Goal: Information Seeking & Learning: Check status

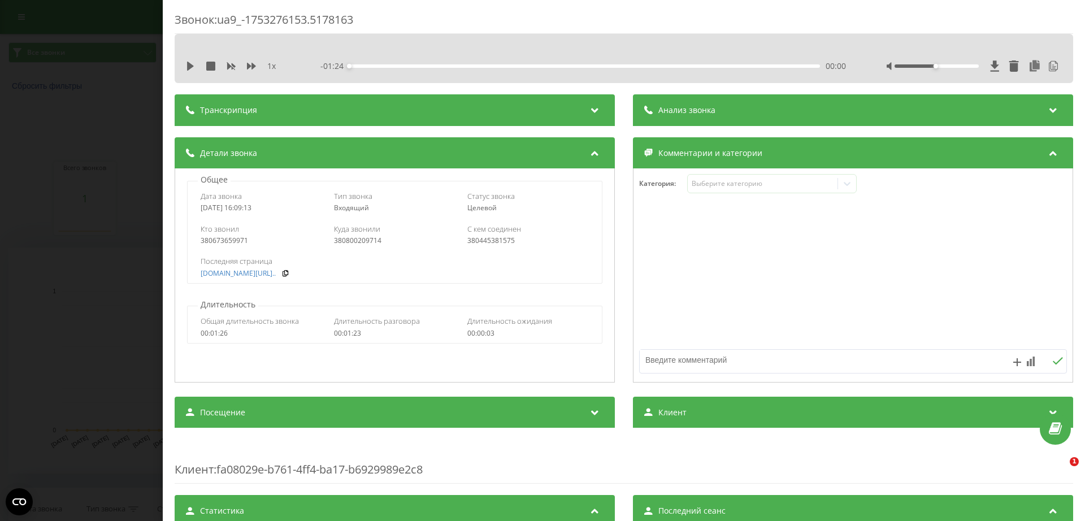
click at [76, 153] on div "Звонок : ua9_-1753276153.5178163 1 x - 01:24 00:00 00:00 Транскрипция 00:00 Доб…" at bounding box center [542, 260] width 1085 height 521
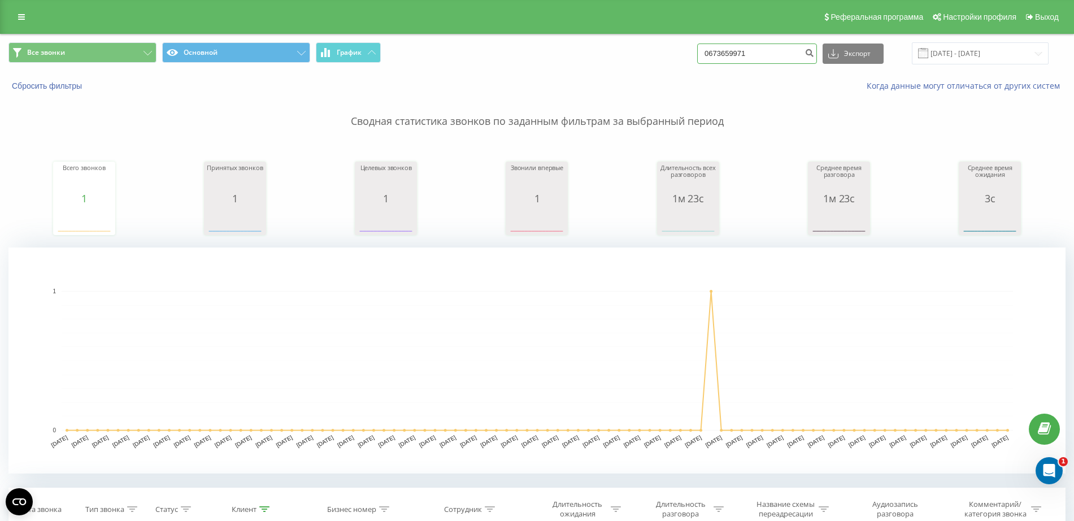
click at [553, 68] on div "Все звонки Основной График 0673659971 Экспорт .csv .xls .xlsx 21.05.2025 - 21.0…" at bounding box center [537, 53] width 1073 height 38
paste input "32150412"
type input "0632150412"
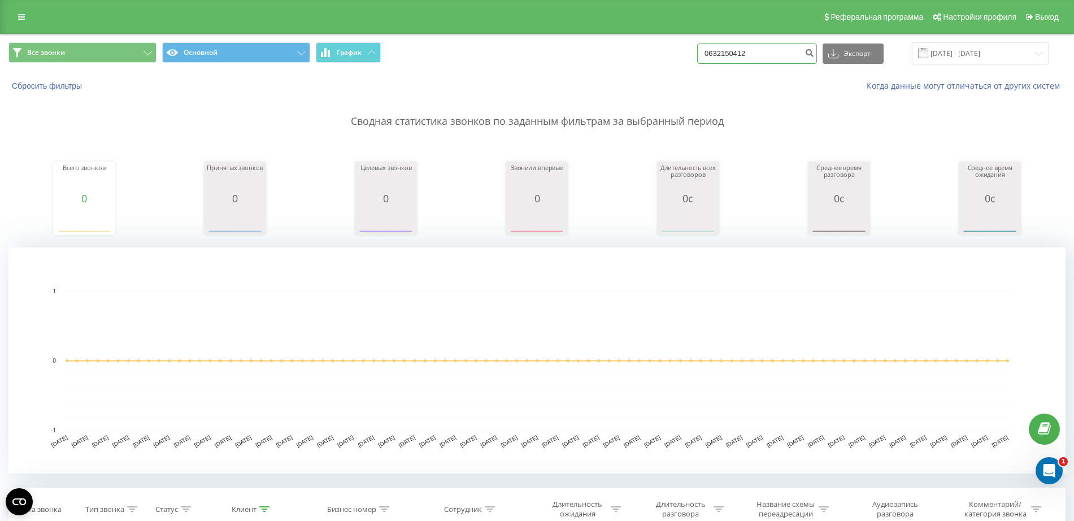
drag, startPoint x: 741, startPoint y: 60, endPoint x: 433, endPoint y: 106, distance: 310.7
click at [455, 106] on div "Все звонки Основной График 0632150412 Экспорт .csv .xls .xlsx [DATE] - [DATE] С…" at bounding box center [536, 413] width 1057 height 759
paste input "963633269"
type input "0963633269"
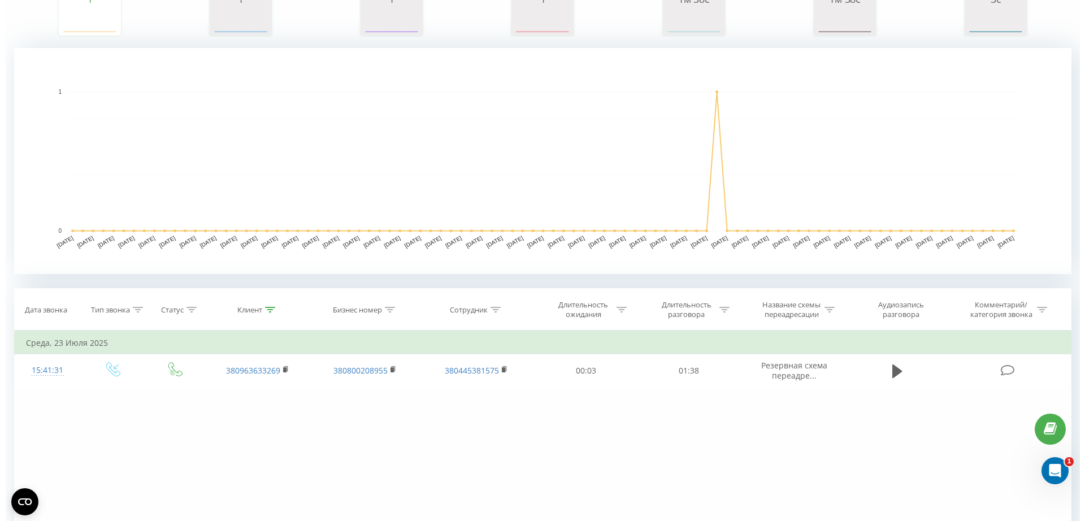
scroll to position [306, 0]
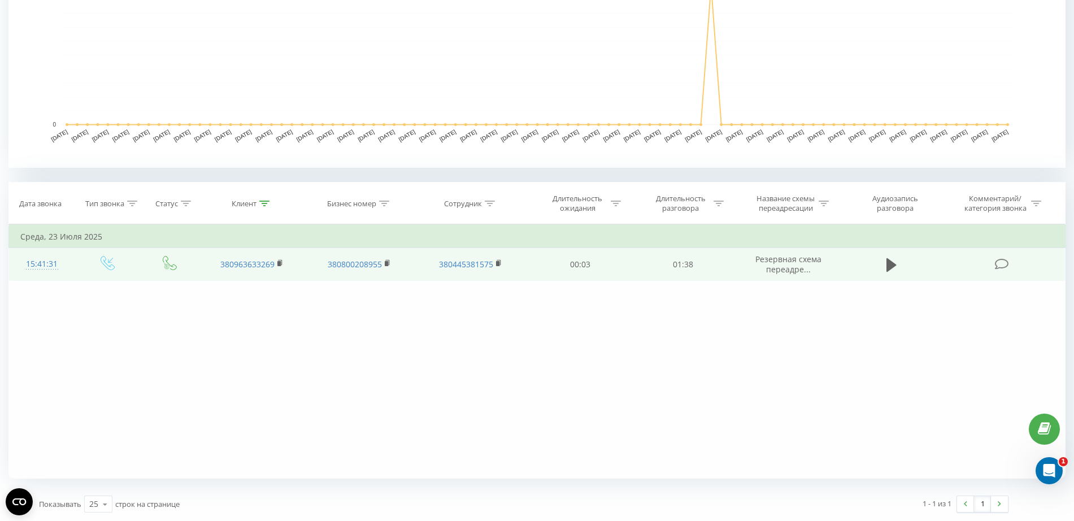
click at [47, 266] on div "15:41:31" at bounding box center [41, 264] width 43 height 22
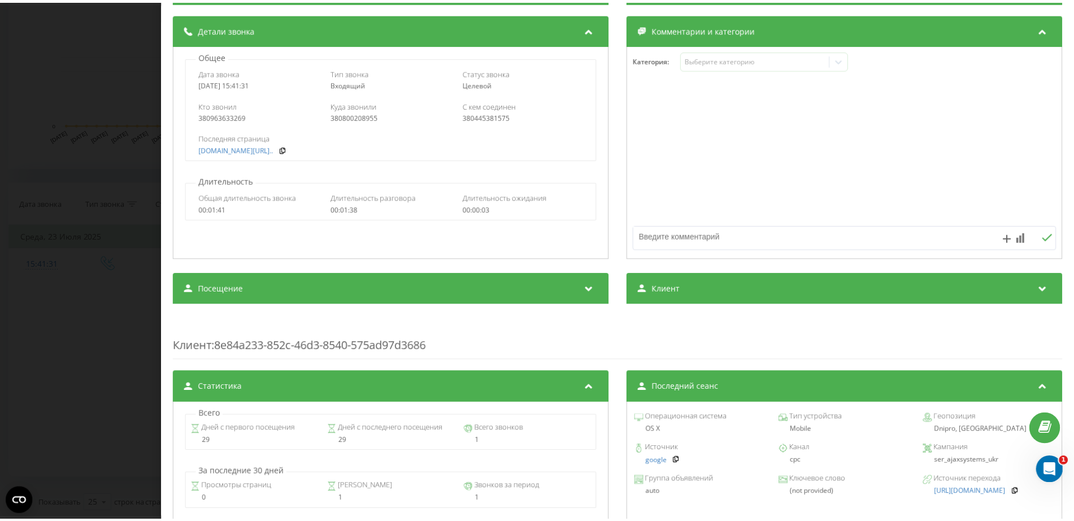
scroll to position [71, 0]
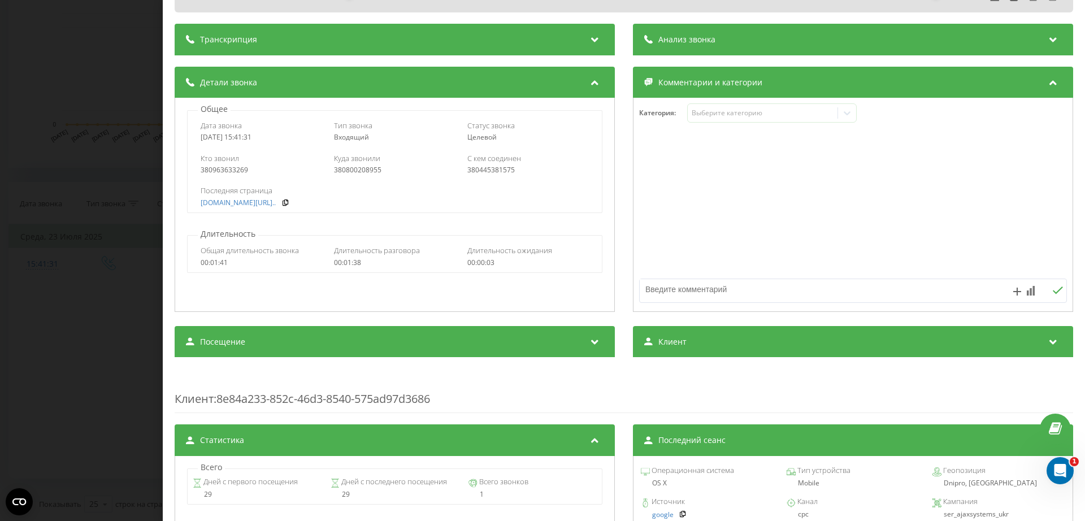
click at [87, 134] on div "Звонок : ua2_-1753274491.9857504 1 x - 01:38 00:00 00:00 Транскрипция 00:00 Доб…" at bounding box center [542, 260] width 1085 height 521
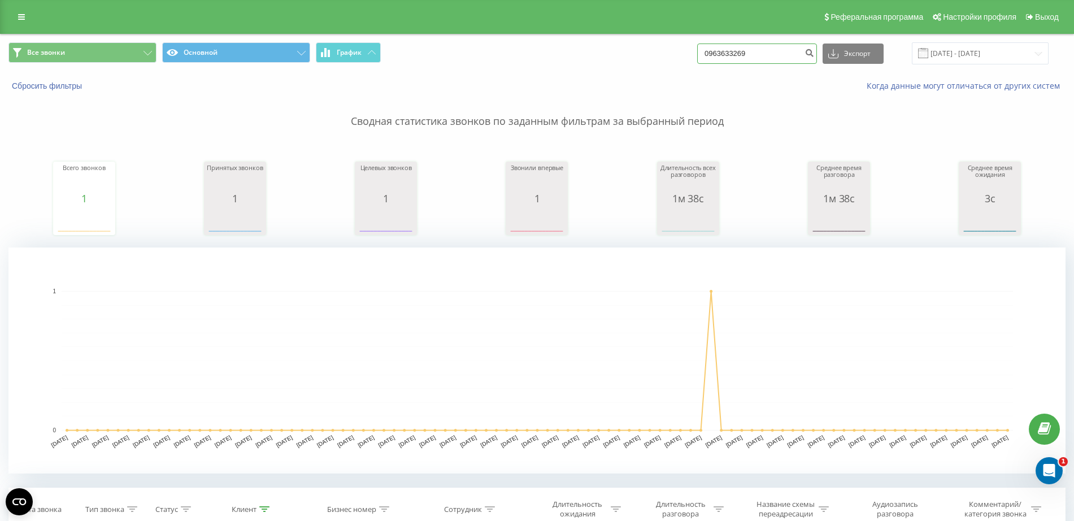
drag, startPoint x: 765, startPoint y: 55, endPoint x: 566, endPoint y: 67, distance: 199.8
click at [566, 67] on div "Все звонки Основной График 0963633269 Экспорт .csv .xls .xlsx 21.05.2025 - 21.0…" at bounding box center [537, 53] width 1073 height 38
paste input "94358561"
type input "0994358561"
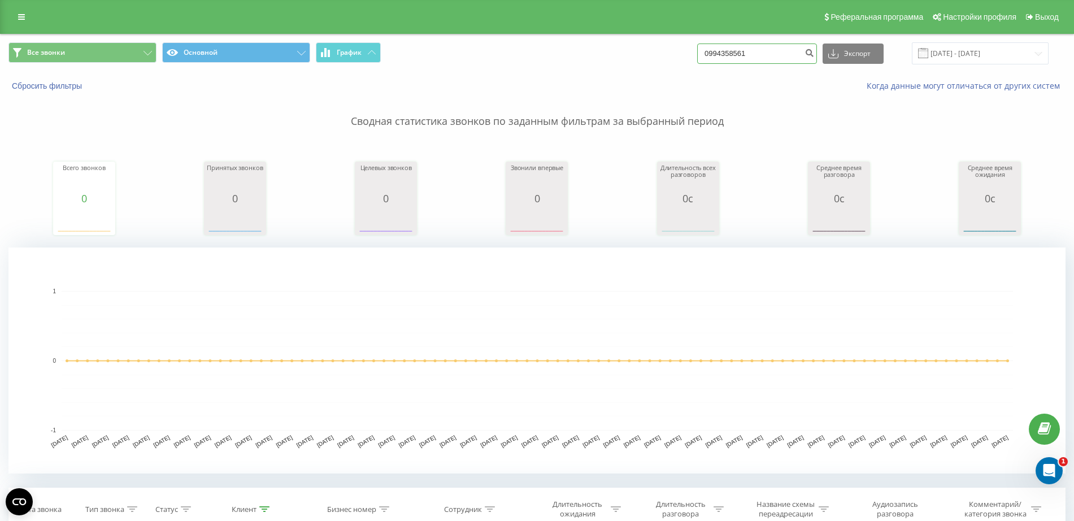
drag, startPoint x: 766, startPoint y: 55, endPoint x: 477, endPoint y: 55, distance: 288.7
click at [477, 55] on div "Все звонки Основной График 0994358561 Экспорт .csv .xls .xlsx 21.05.2025 - 21.0…" at bounding box center [536, 53] width 1057 height 22
paste input "660074475"
type input "0660074475"
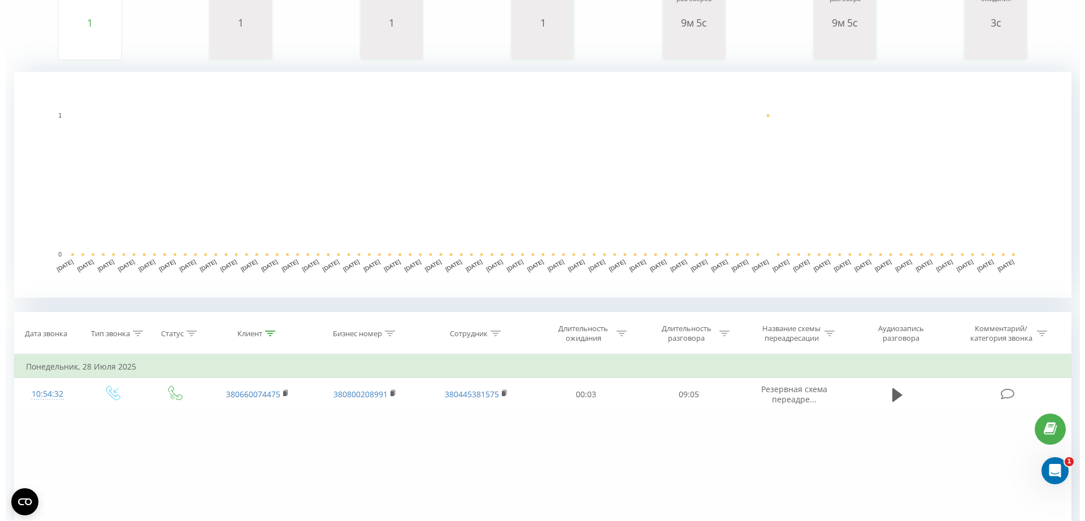
scroll to position [306, 0]
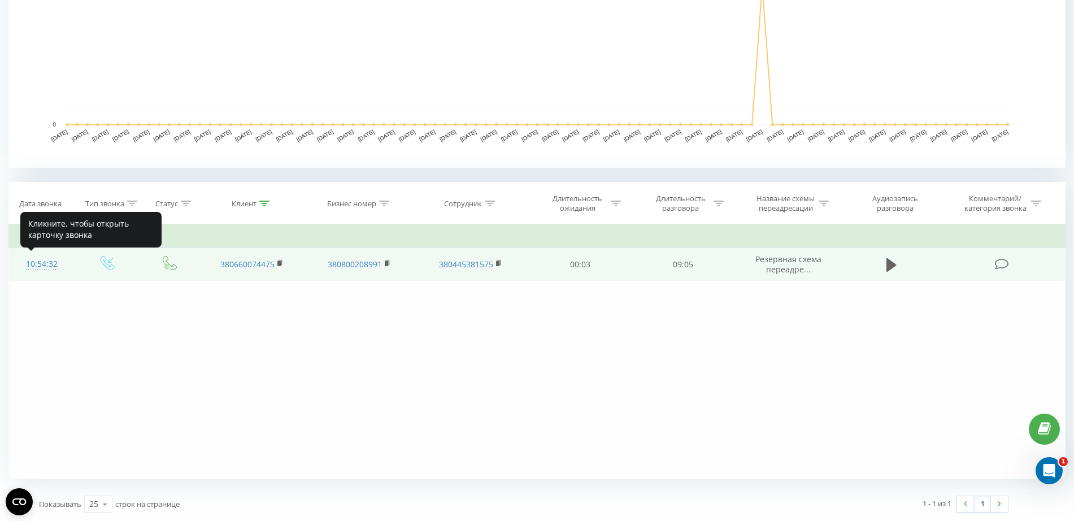
click at [44, 264] on div "10:54:32" at bounding box center [41, 264] width 43 height 22
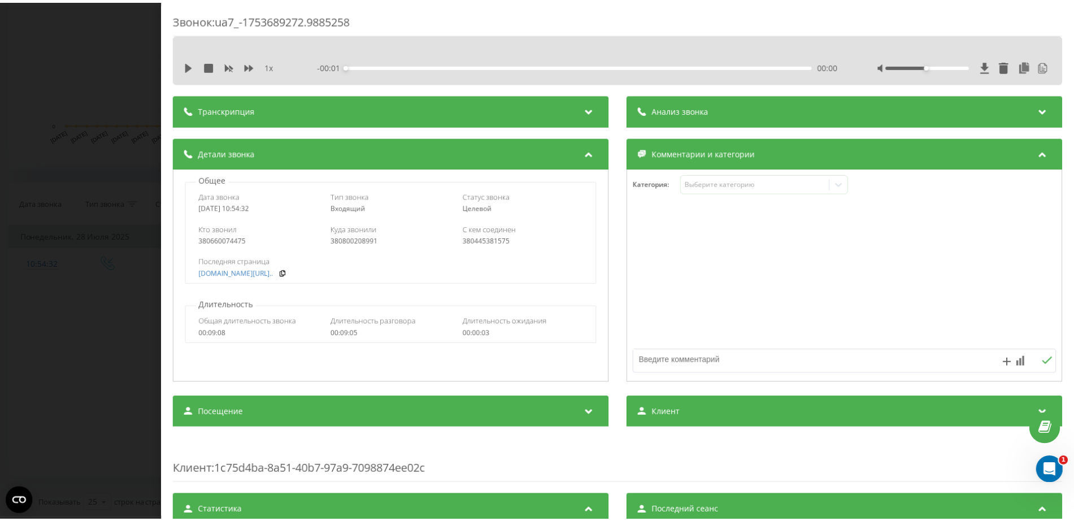
scroll to position [212, 0]
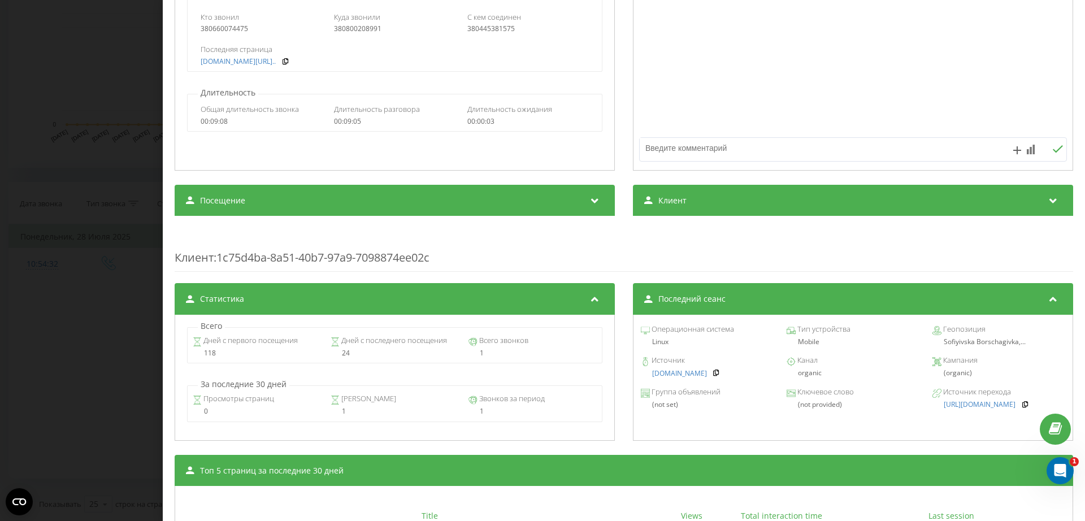
click at [80, 246] on div "Звонок : ua7_-1753689272.9885258 1 x - 00:01 00:00 00:00 Транскрипция Для анали…" at bounding box center [542, 260] width 1085 height 521
